Goal: Task Accomplishment & Management: Manage account settings

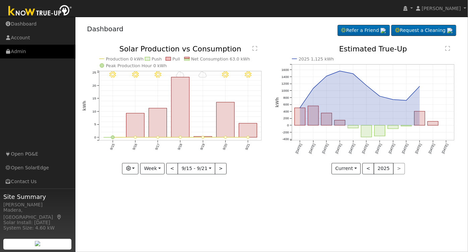
click at [31, 55] on link "Admin" at bounding box center [37, 52] width 75 height 14
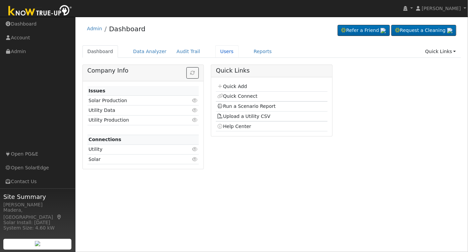
click at [215, 50] on link "Users" at bounding box center [226, 51] width 23 height 12
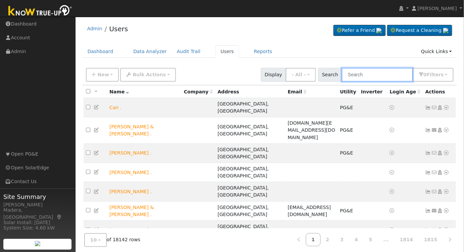
click at [394, 71] on input "text" at bounding box center [377, 75] width 71 height 14
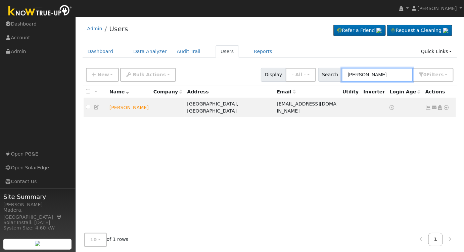
type input "cindy stre"
click at [441, 105] on icon at bounding box center [440, 107] width 6 height 5
